Goal: Information Seeking & Learning: Learn about a topic

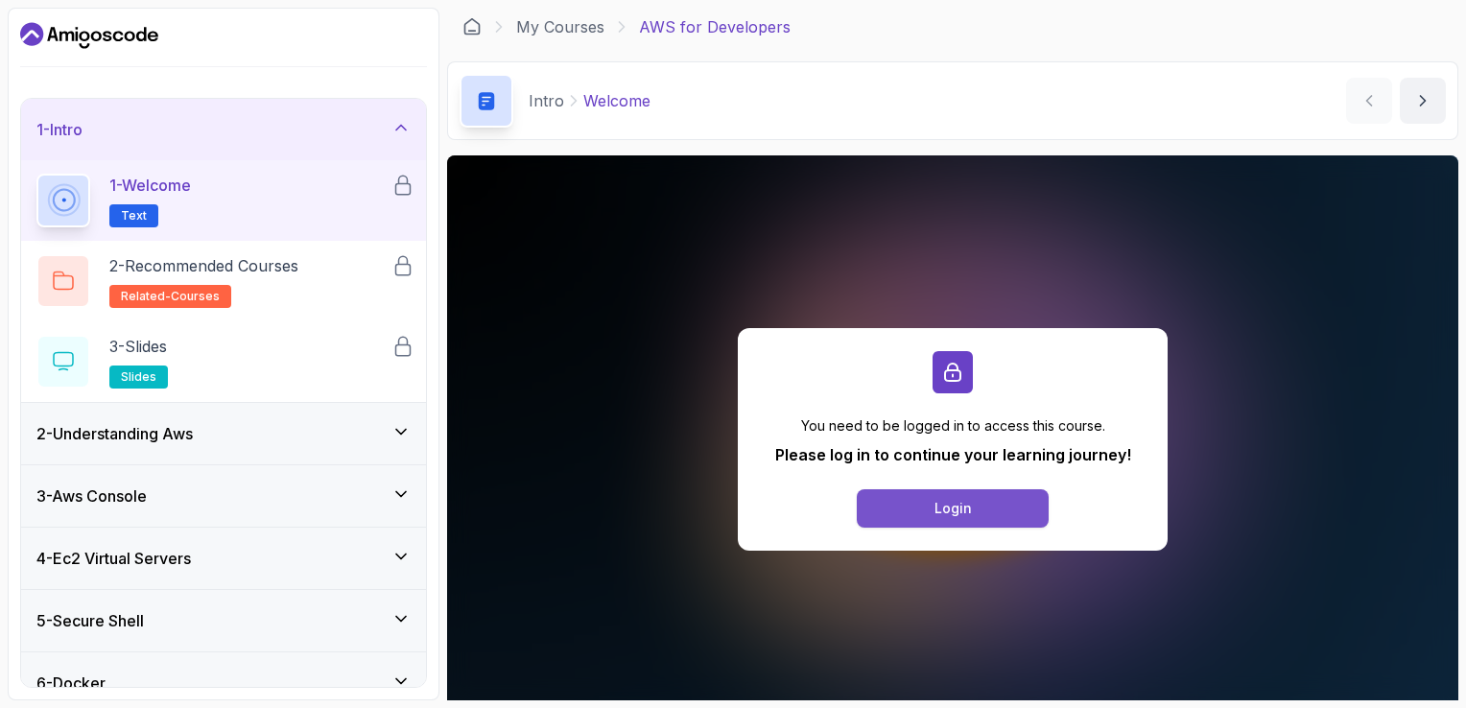
click at [985, 519] on button "Login" at bounding box center [953, 508] width 192 height 38
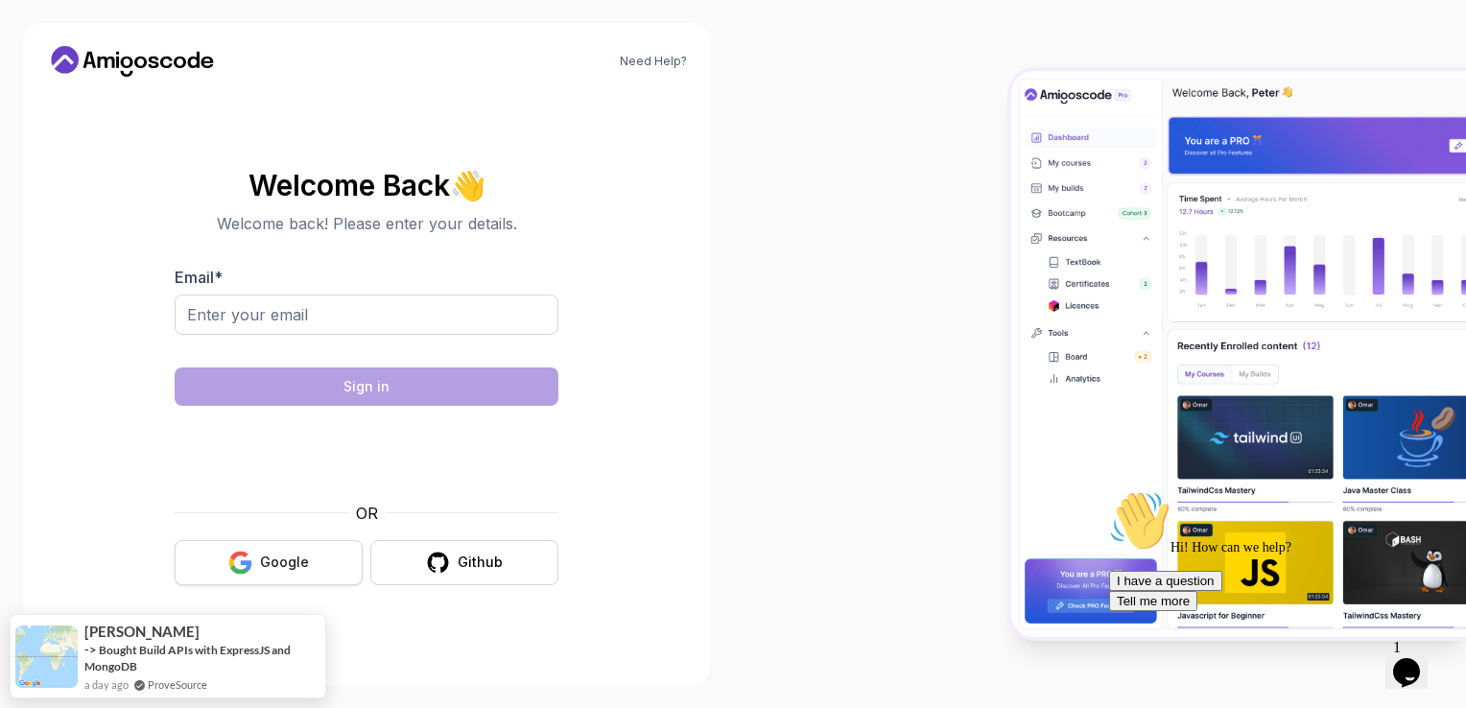
click at [318, 574] on button "Google" at bounding box center [269, 562] width 188 height 45
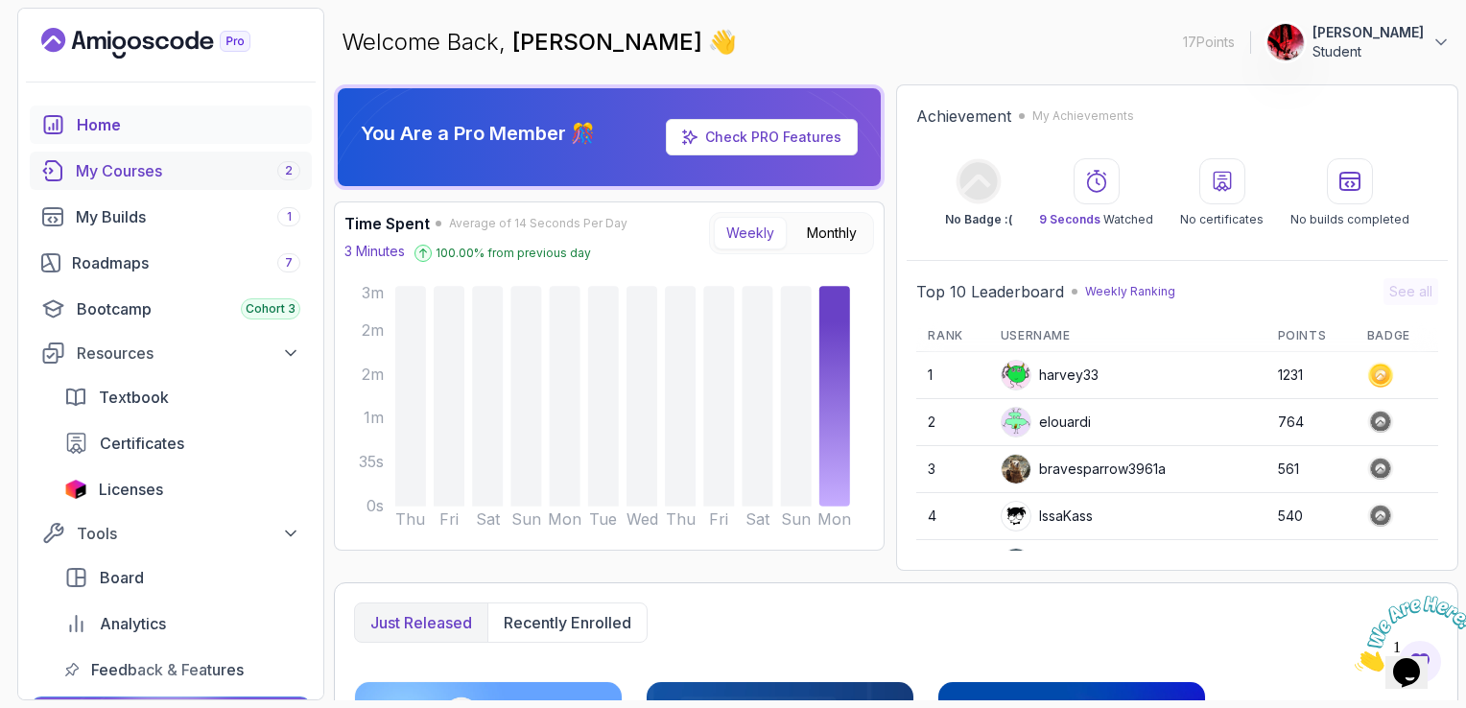
click at [245, 179] on div "My Courses 2" at bounding box center [188, 170] width 225 height 23
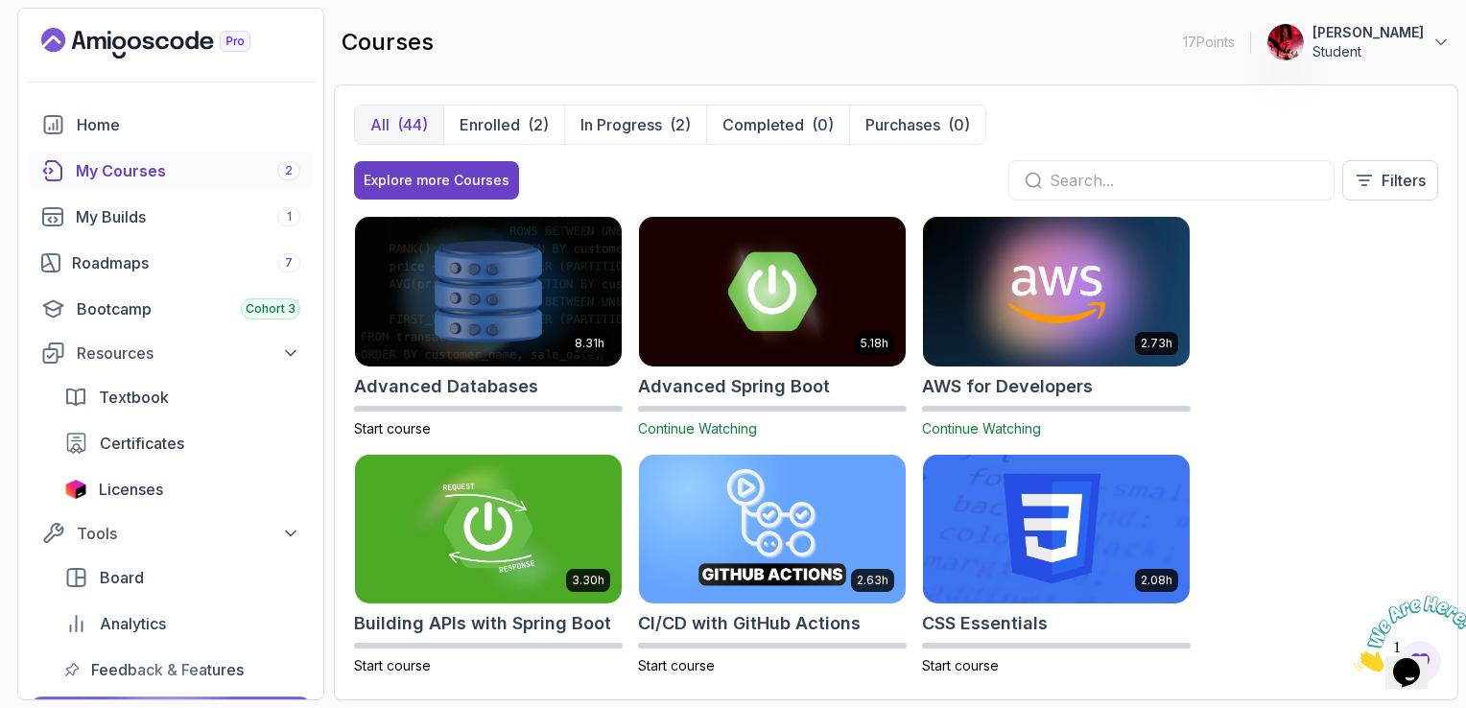
click at [1091, 316] on img at bounding box center [1057, 291] width 280 height 156
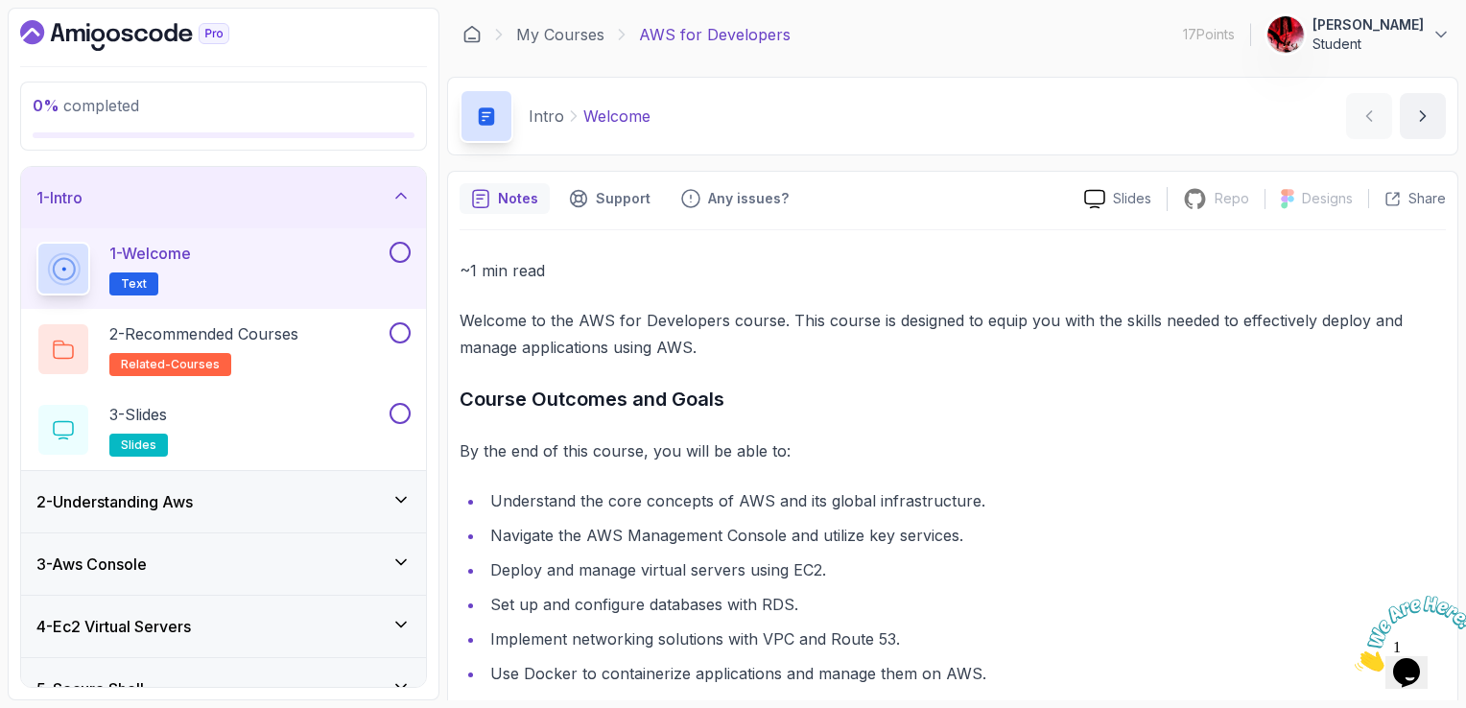
click at [1260, 447] on p "By the end of this course, you will be able to:" at bounding box center [953, 451] width 987 height 27
click at [1355, 345] on p "Welcome to the AWS for Developers course. This course is designed to equip you …" at bounding box center [953, 334] width 987 height 54
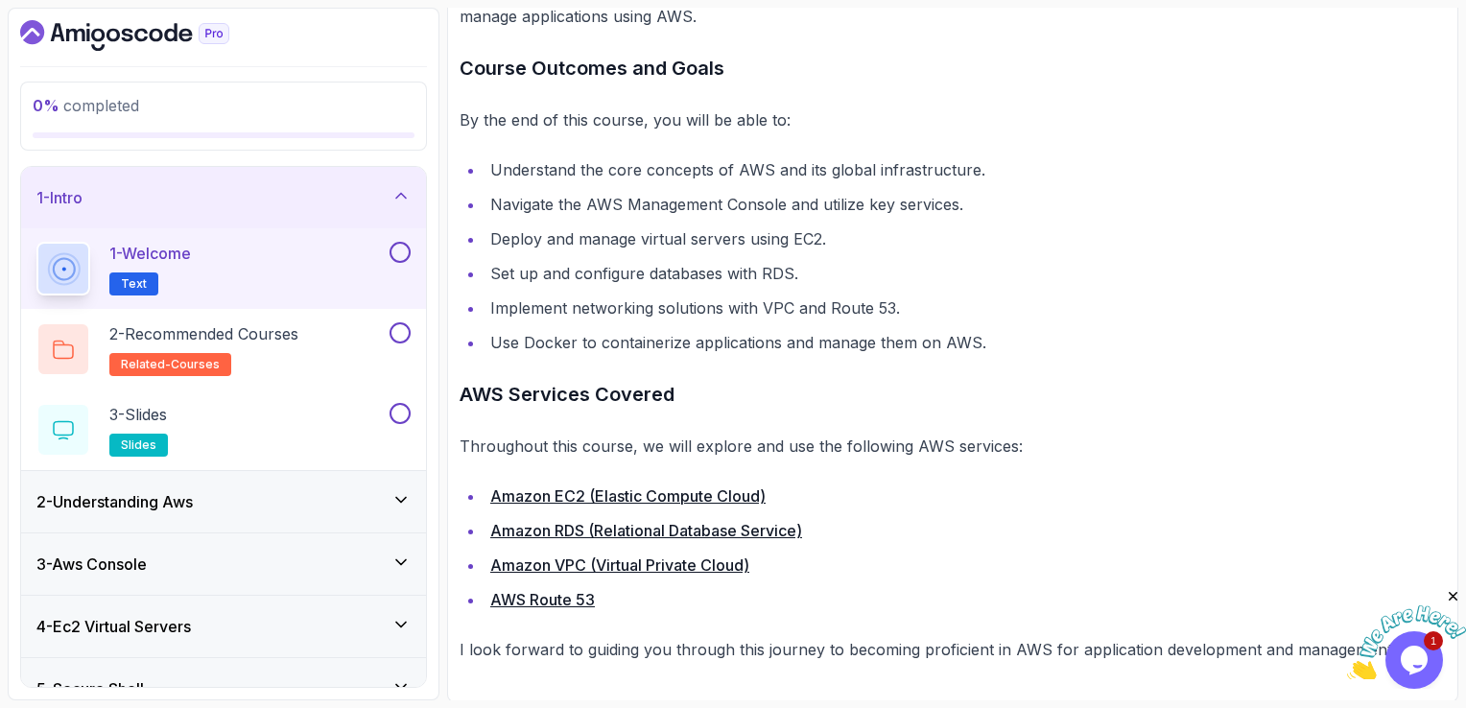
click at [156, 267] on h2 "1 - Welcome Text" at bounding box center [150, 269] width 82 height 54
click at [155, 255] on p "1 - Welcome" at bounding box center [150, 253] width 82 height 23
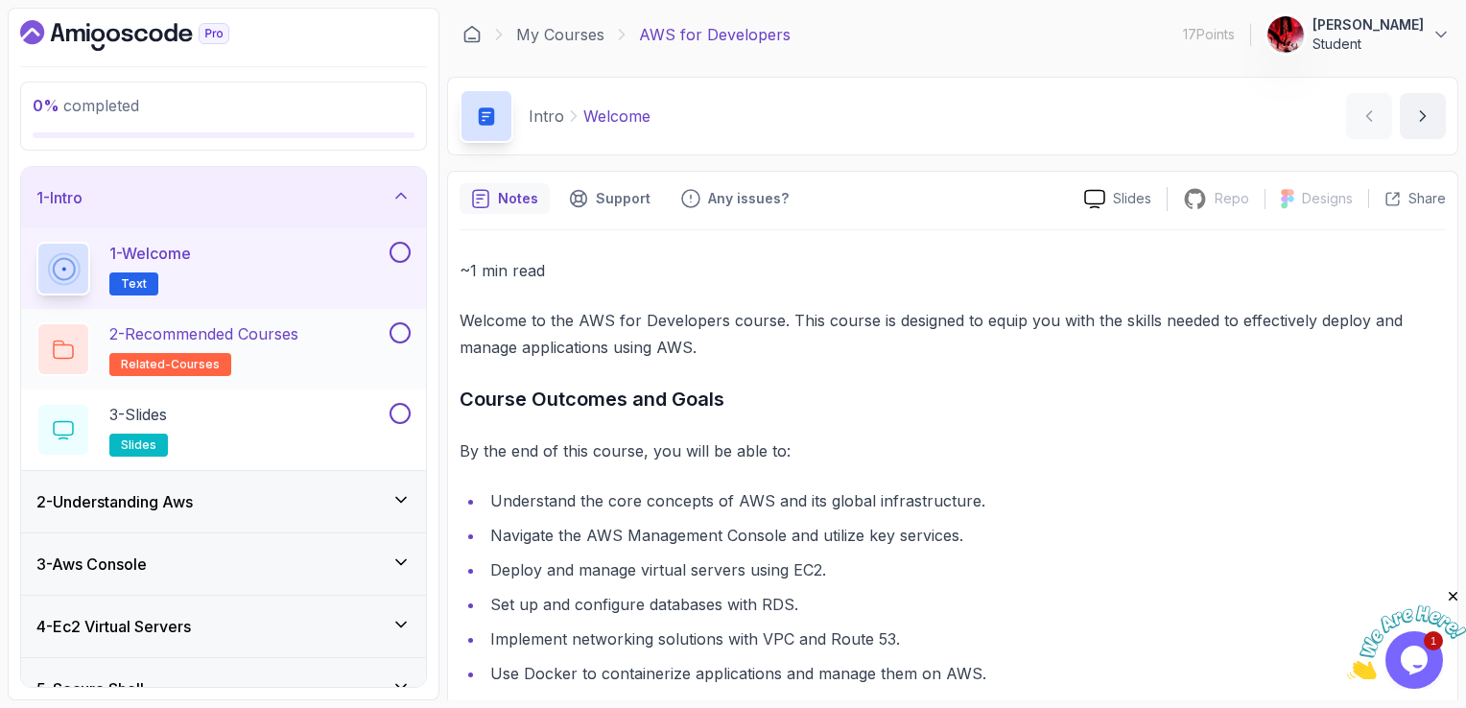
click at [250, 333] on p "2 - Recommended Courses" at bounding box center [203, 333] width 189 height 23
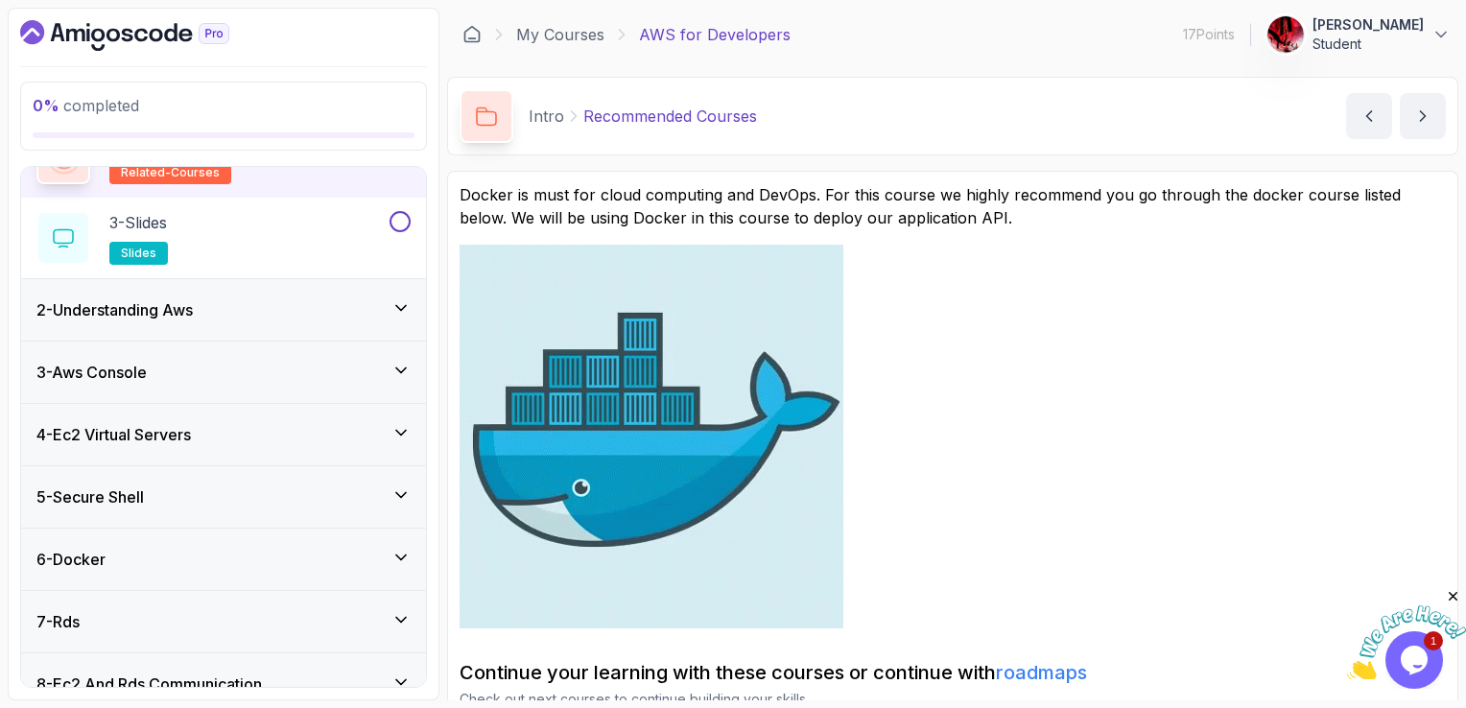
click at [180, 310] on h3 "2 - Understanding Aws" at bounding box center [114, 309] width 156 height 23
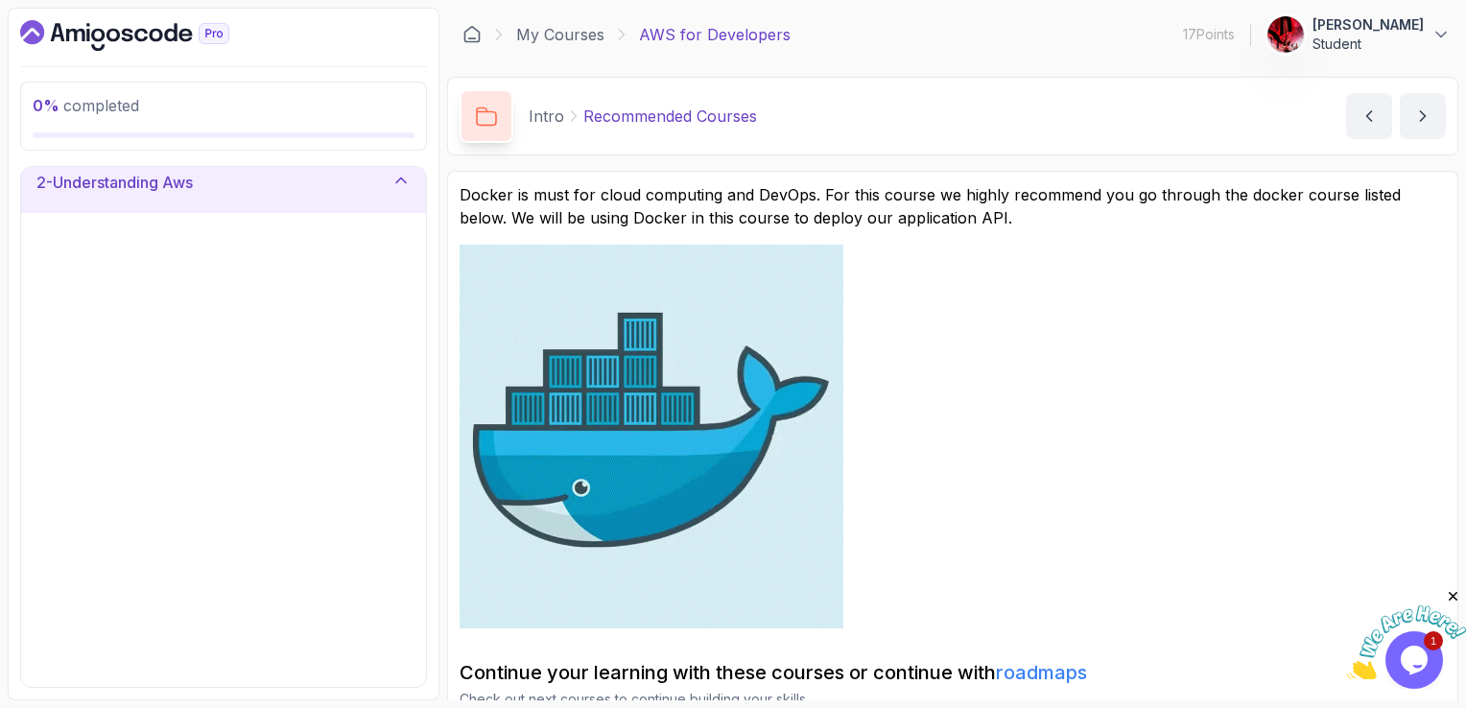
scroll to position [81, 0]
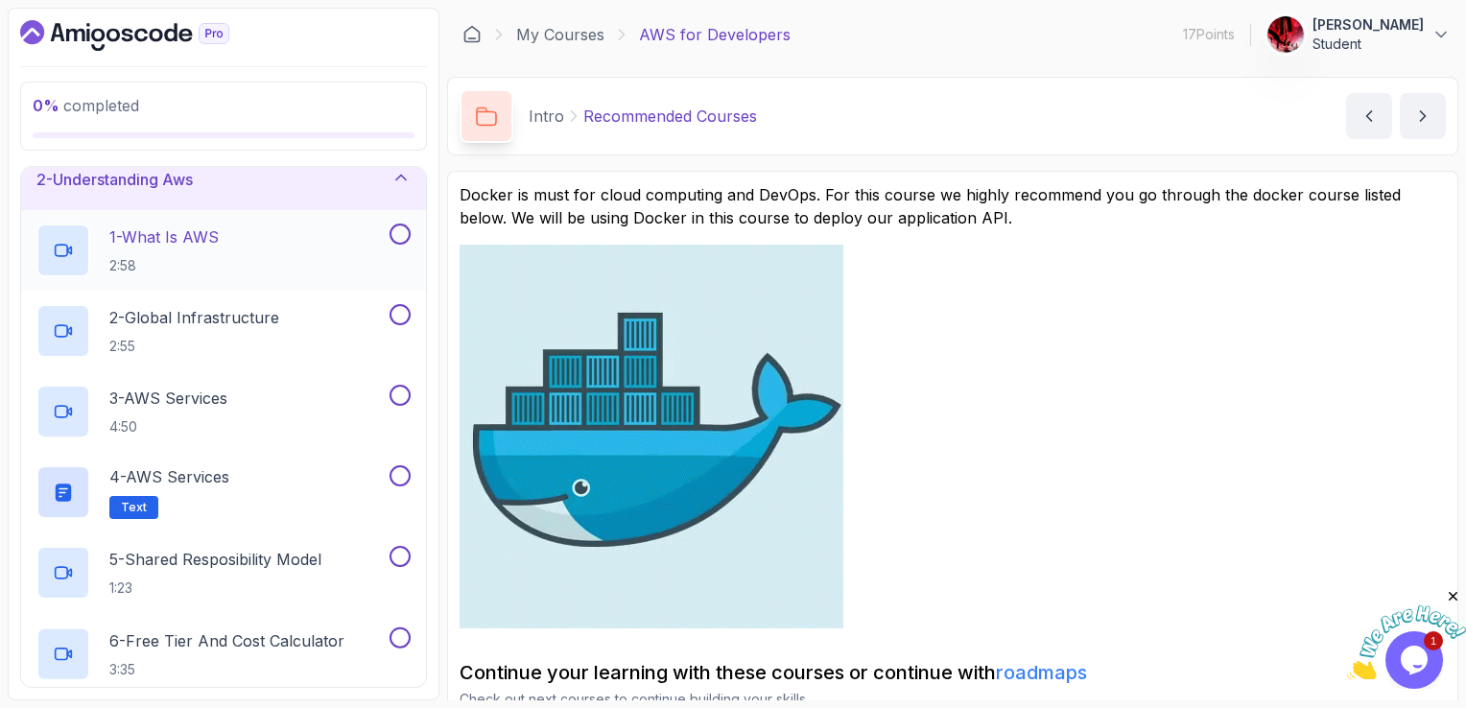
click at [184, 227] on p "1 - What Is AWS" at bounding box center [163, 237] width 109 height 23
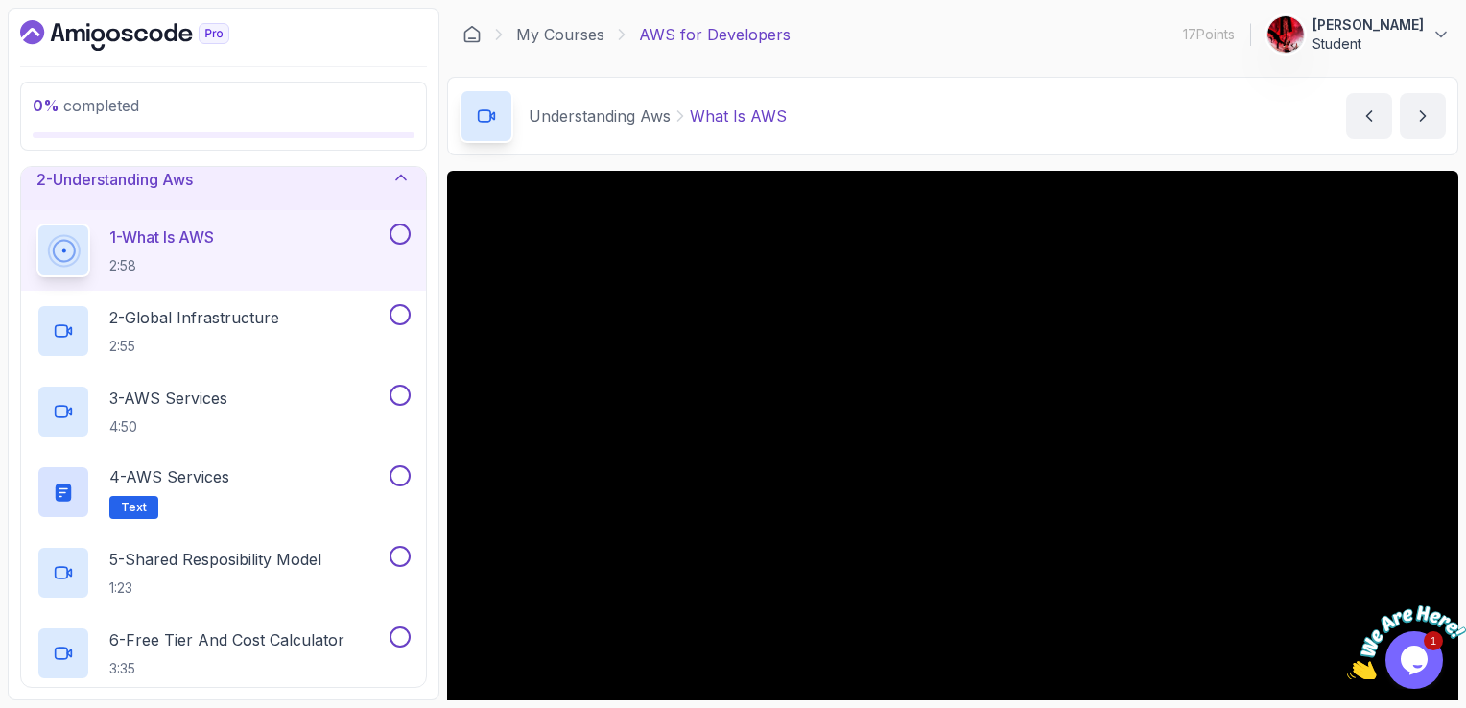
drag, startPoint x: 1243, startPoint y: 0, endPoint x: 1106, endPoint y: 19, distance: 138.6
click at [1106, 19] on div "My Courses AWS for Developers 17 Points 1 OMAR Student" at bounding box center [953, 35] width 1012 height 54
click at [879, 20] on div "My Courses AWS for Developers 17 Points 1 OMAR Student" at bounding box center [953, 35] width 1012 height 54
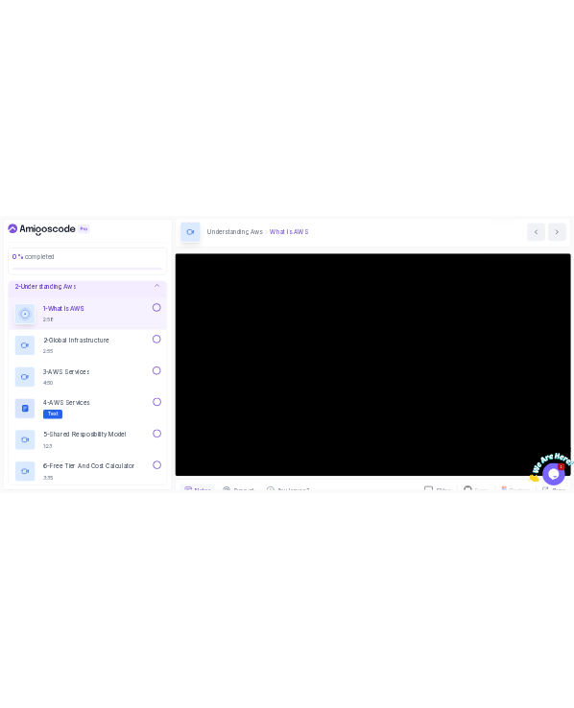
scroll to position [67, 0]
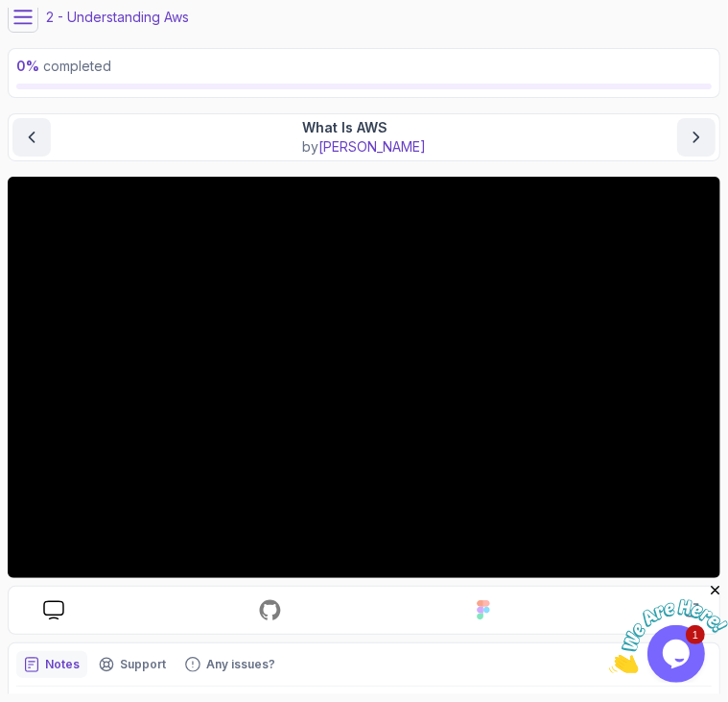
click at [453, 103] on main "My Courses AWS for Developers 17 Points 1 OMAR Student 2 - Understanding Aws 0 …" at bounding box center [364, 351] width 713 height 686
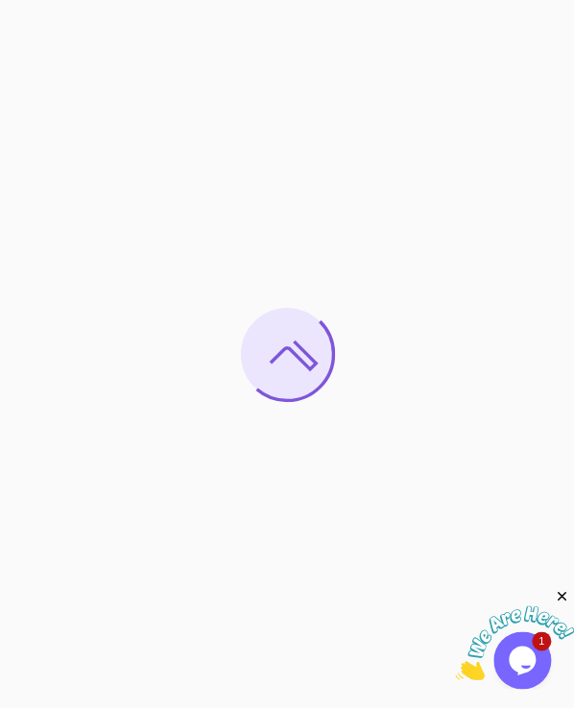
click at [342, 324] on div at bounding box center [287, 354] width 574 height 708
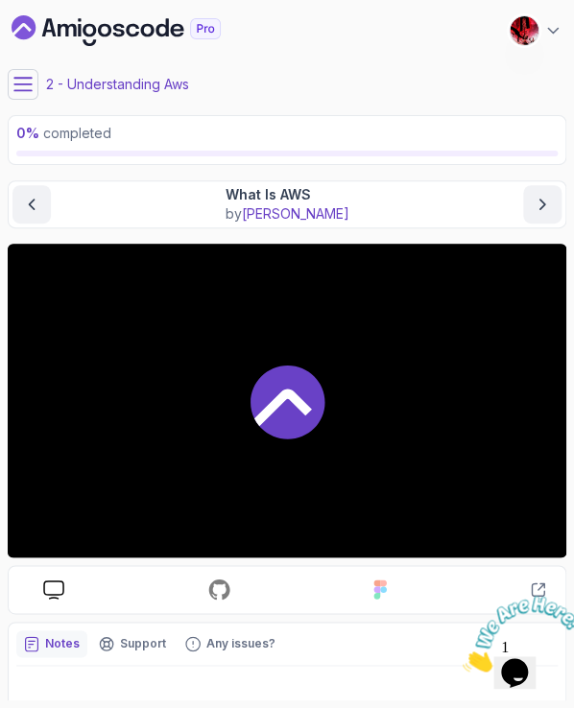
click at [287, 397] on icon at bounding box center [283, 407] width 58 height 37
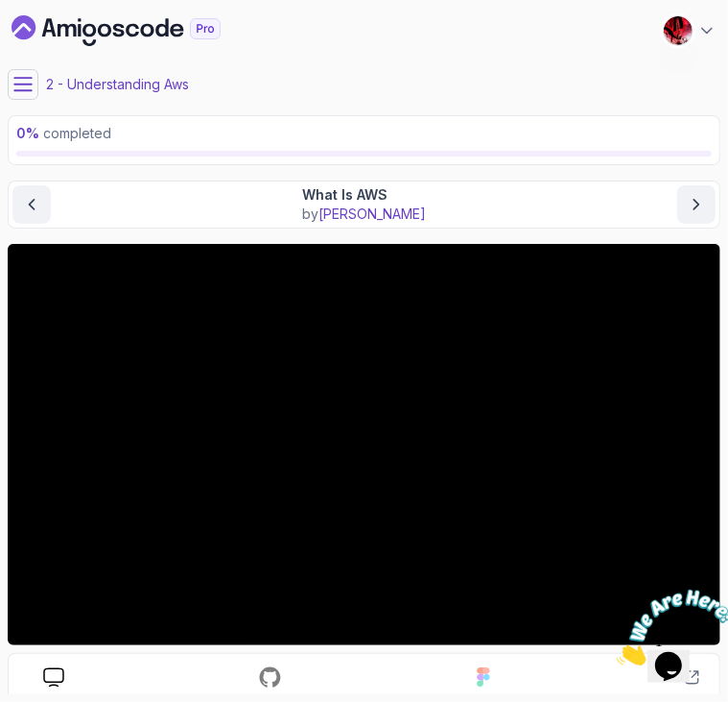
click at [494, 80] on div "2 - Understanding Aws" at bounding box center [364, 84] width 713 height 31
click at [573, 155] on div at bounding box center [364, 154] width 696 height 6
